Goal: Task Accomplishment & Management: Manage account settings

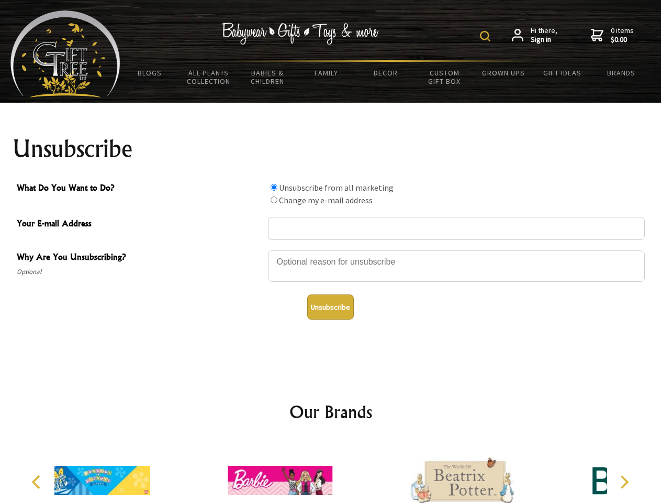
click at [487, 36] on img at bounding box center [485, 36] width 10 height 10
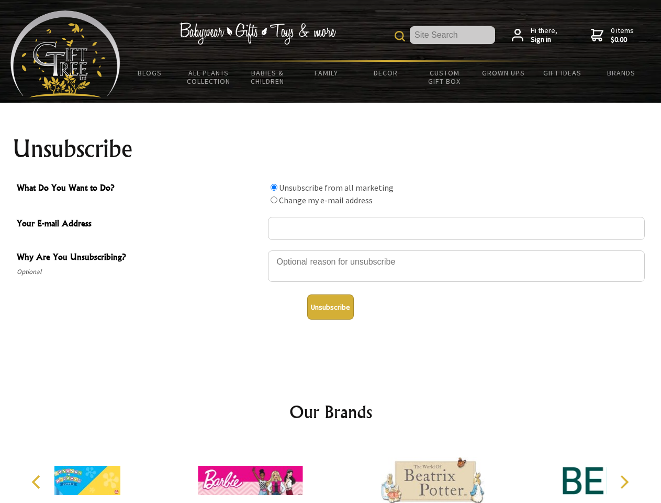
click at [331, 250] on div at bounding box center [456, 267] width 377 height 37
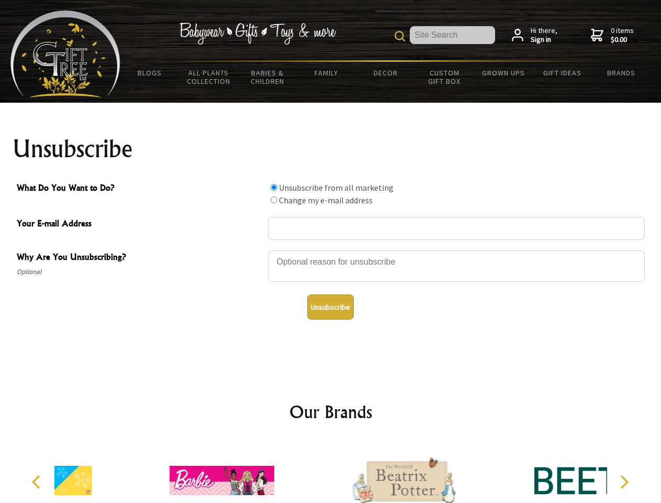
click at [274, 187] on input "What Do You Want to Do?" at bounding box center [274, 187] width 7 height 7
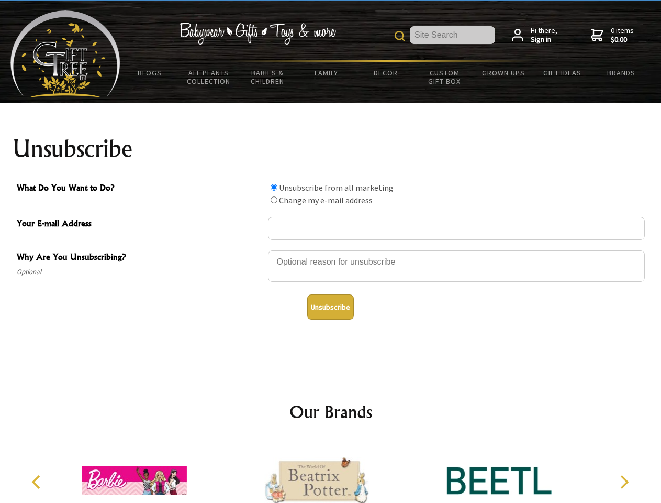
click at [274, 200] on input "What Do You Want to Do?" at bounding box center [274, 199] width 7 height 7
radio input "true"
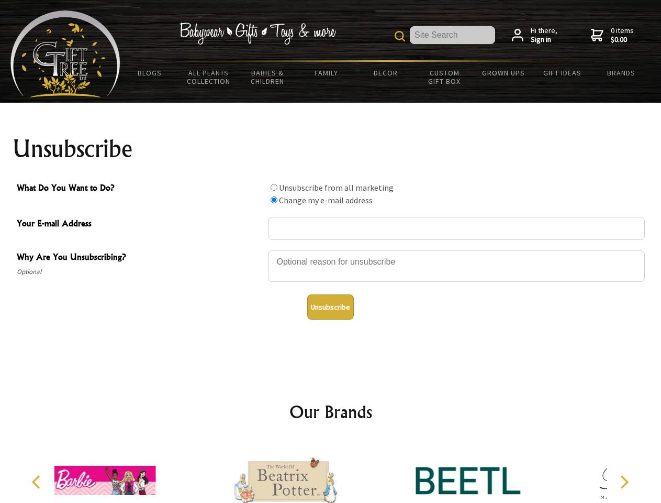
click at [330, 307] on button "Unsubscribe" at bounding box center [330, 306] width 47 height 25
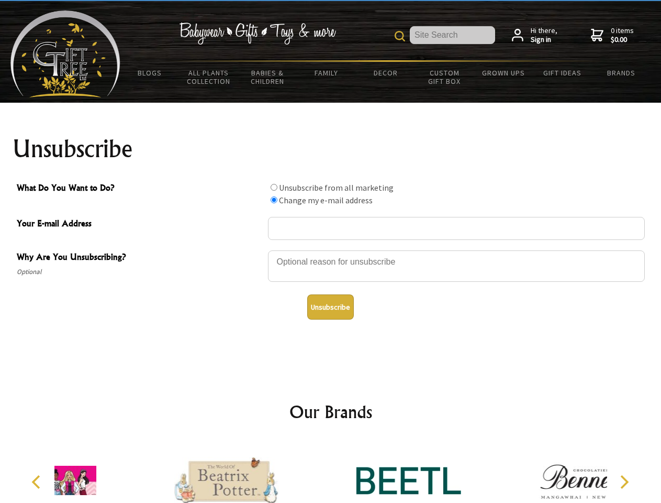
click at [38, 482] on icon "Previous" at bounding box center [37, 482] width 14 height 14
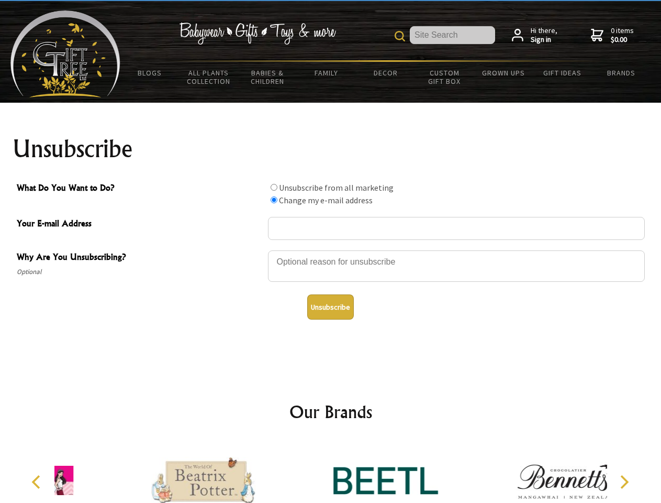
click at [624, 482] on icon "Next" at bounding box center [624, 482] width 14 height 14
